Goal: Task Accomplishment & Management: Complete application form

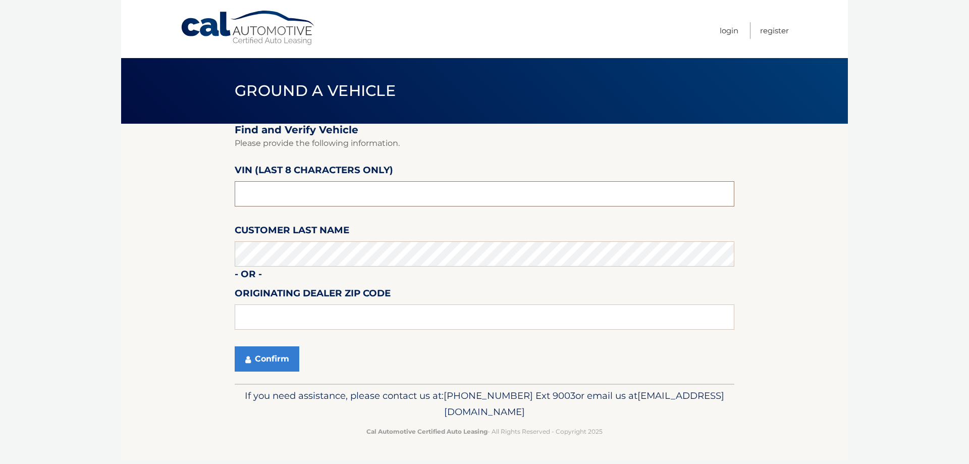
click at [266, 200] on input "text" at bounding box center [485, 193] width 500 height 25
drag, startPoint x: 263, startPoint y: 197, endPoint x: 181, endPoint y: 201, distance: 82.4
click at [186, 201] on section "Find and Verify Vehicle Please provide the following information. VIN (last 8 c…" at bounding box center [484, 254] width 727 height 260
type input "nm176563"
click at [289, 349] on button "Confirm" at bounding box center [267, 358] width 65 height 25
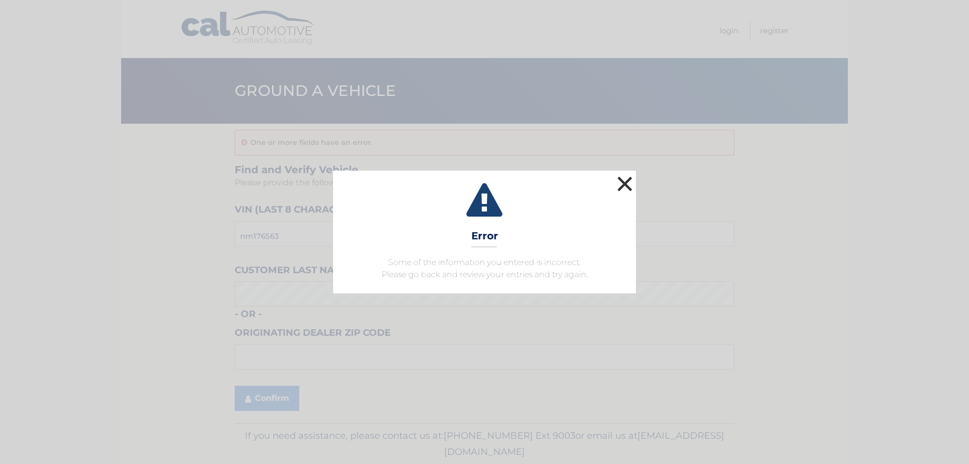
click at [632, 182] on button "×" at bounding box center [625, 184] width 20 height 20
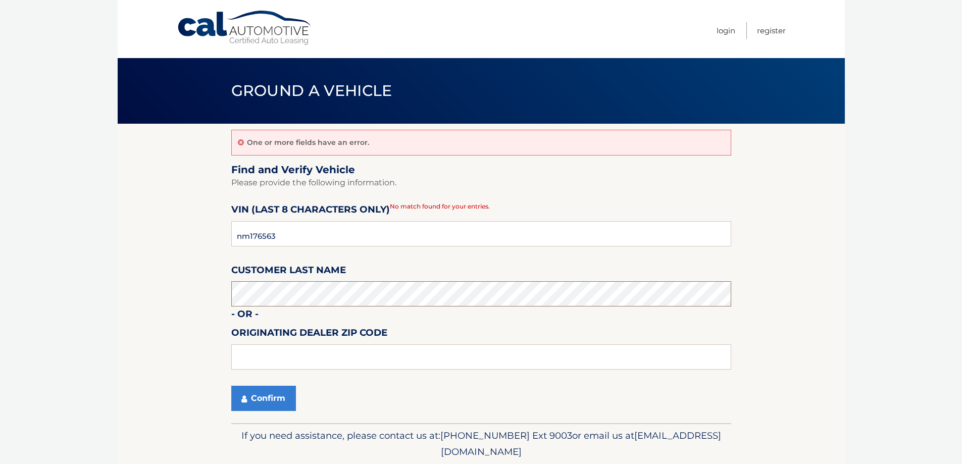
click at [75, 302] on body "Cal Automotive Menu Login Register Ground a Vehicle" at bounding box center [481, 232] width 962 height 464
click at [268, 401] on button "Confirm" at bounding box center [263, 398] width 65 height 25
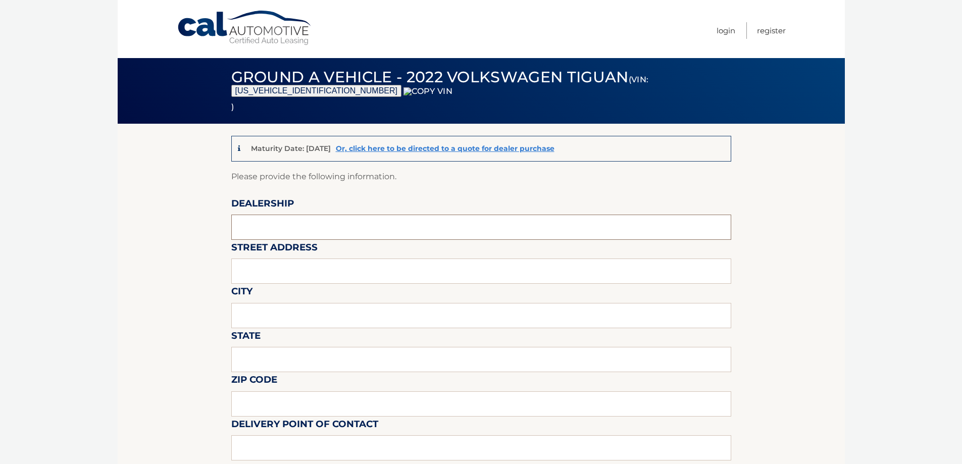
click at [261, 232] on input "text" at bounding box center [481, 227] width 500 height 25
type input "WESTBURY JEEP"
click at [301, 278] on input "text" at bounding box center [481, 270] width 500 height 25
type input "150 MILLER PLACE"
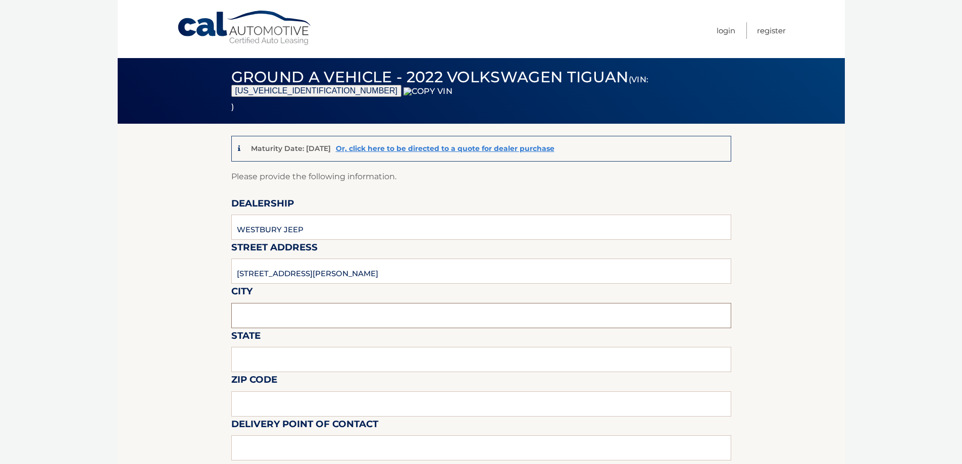
click at [293, 313] on input "text" at bounding box center [481, 315] width 500 height 25
type input "SYOSSET"
click at [295, 363] on input "text" at bounding box center [481, 359] width 500 height 25
type input "ny"
click at [251, 400] on input "text" at bounding box center [481, 403] width 500 height 25
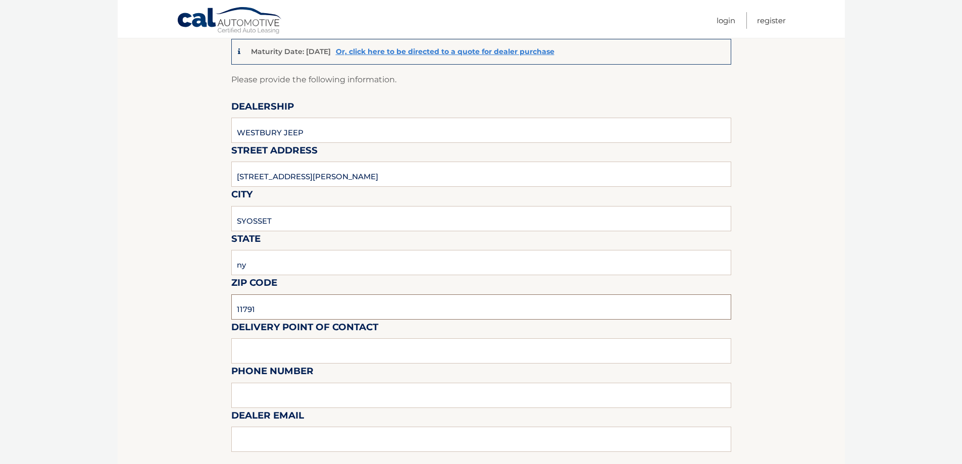
scroll to position [252, 0]
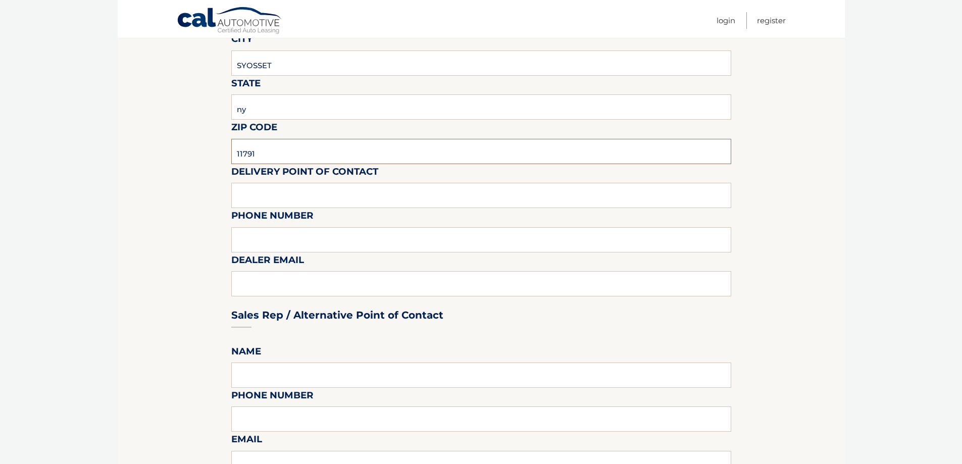
type input "11791"
click at [293, 178] on label "Delivery Point of Contact" at bounding box center [304, 173] width 147 height 19
click at [294, 191] on input "text" at bounding box center [481, 195] width 500 height 25
type input "shawn"
type input "6313123854"
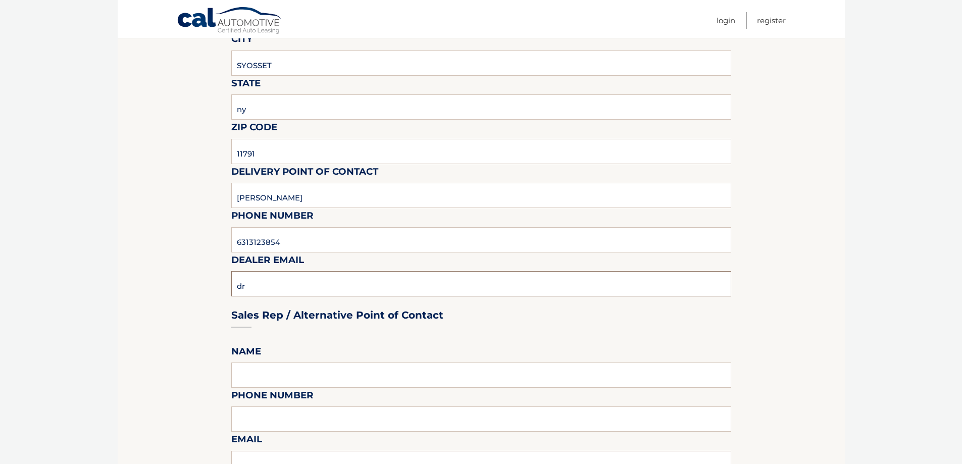
type input "d"
type input "SREISCHMANN@WESTBURYJEEP.COM"
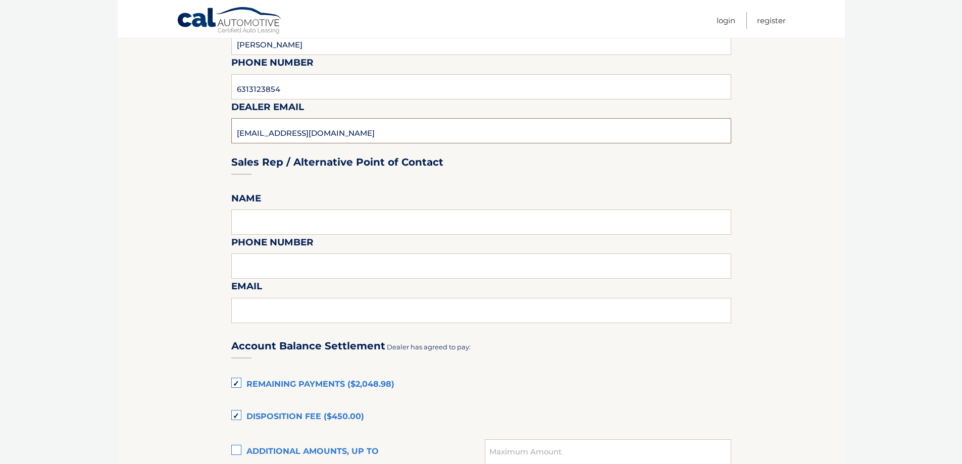
scroll to position [505, 0]
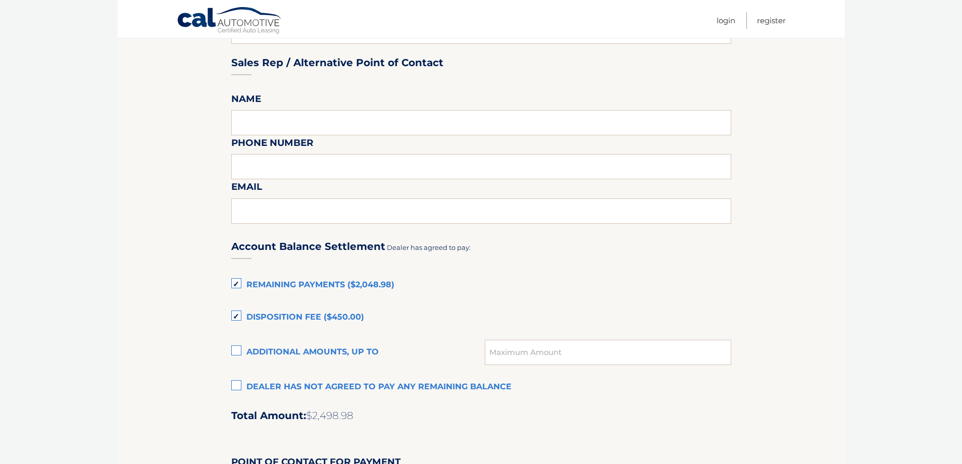
click at [258, 397] on label "Dealer has not agreed to pay any remaining balance" at bounding box center [481, 387] width 500 height 20
click at [0, 0] on input "Dealer has not agreed to pay any remaining balance" at bounding box center [0, 0] width 0 height 0
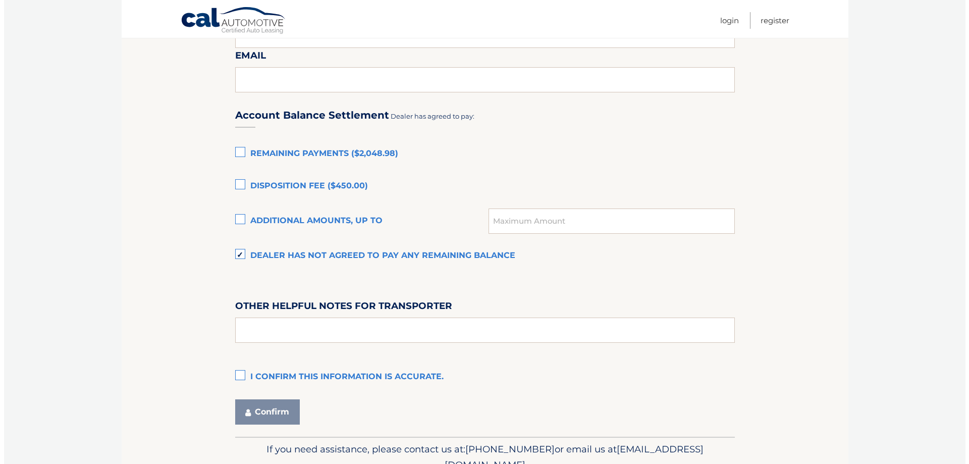
scroll to position [685, 0]
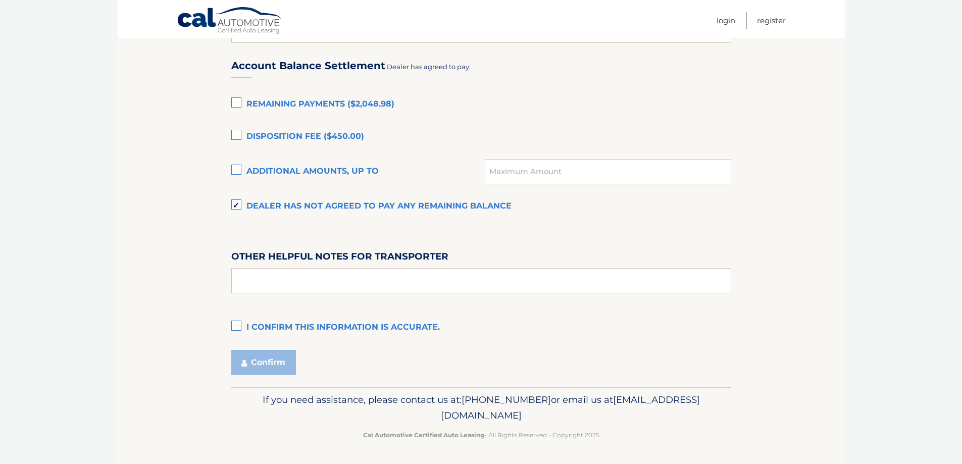
click at [262, 331] on label "I confirm this information is accurate." at bounding box center [481, 327] width 500 height 20
click at [0, 0] on input "I confirm this information is accurate." at bounding box center [0, 0] width 0 height 0
click at [262, 366] on button "Confirm" at bounding box center [263, 362] width 65 height 25
